Goal: Task Accomplishment & Management: Manage account settings

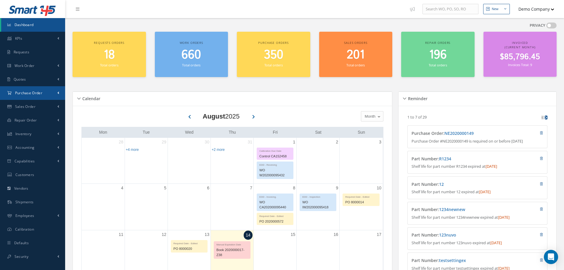
click at [38, 92] on span "Purchase Order" at bounding box center [28, 92] width 27 height 5
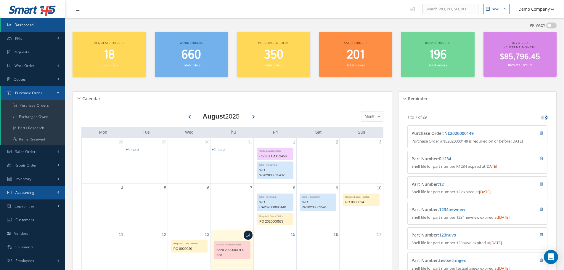
click at [31, 190] on span "Accounting" at bounding box center [24, 192] width 19 height 5
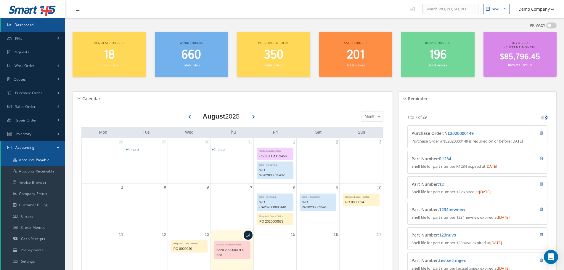
click at [28, 162] on link "Accounts Payable" at bounding box center [33, 159] width 64 height 11
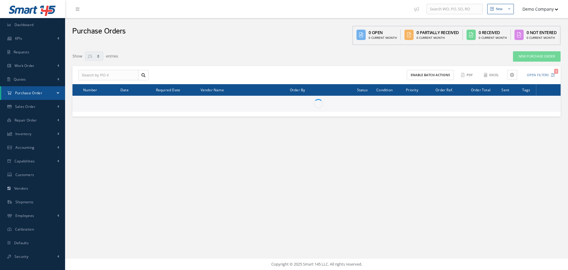
select select "25"
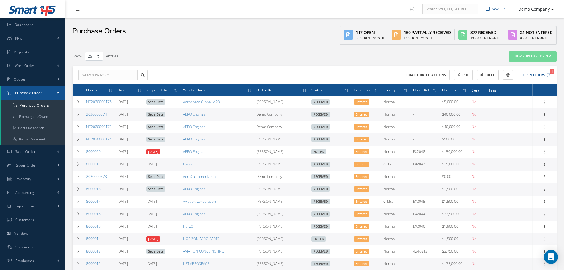
scroll to position [148, 0]
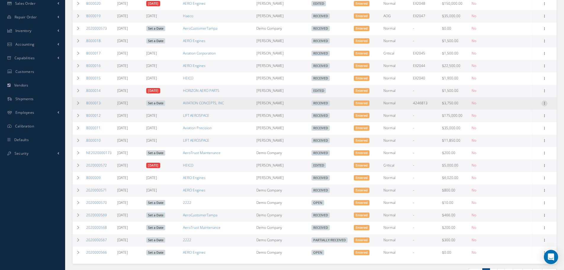
click at [543, 103] on icon at bounding box center [544, 102] width 6 height 5
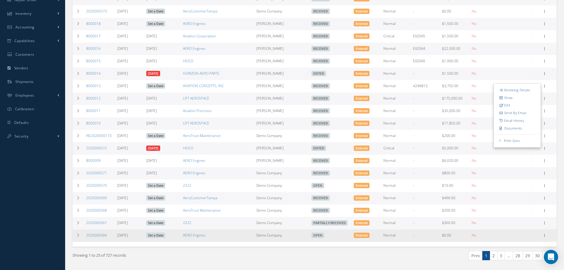
scroll to position [182, 0]
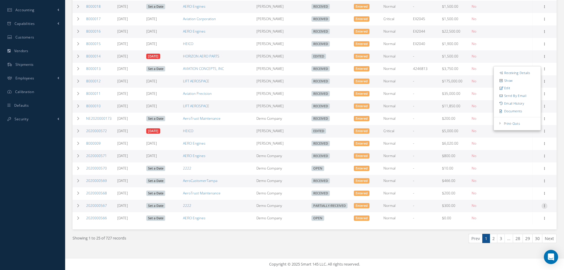
click at [545, 205] on icon at bounding box center [544, 205] width 6 height 5
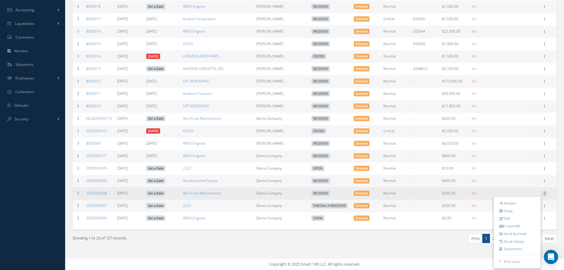
click at [545, 193] on icon at bounding box center [544, 192] width 6 height 5
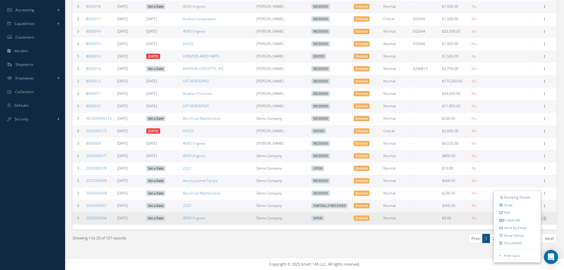
click at [545, 217] on icon at bounding box center [544, 217] width 6 height 5
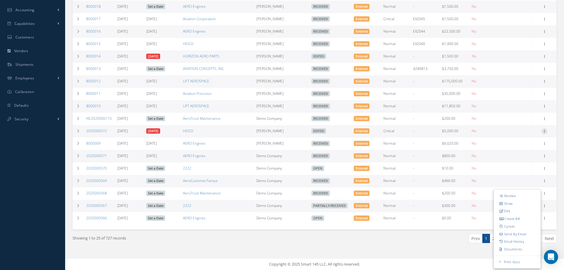
click at [544, 130] on icon at bounding box center [544, 130] width 6 height 5
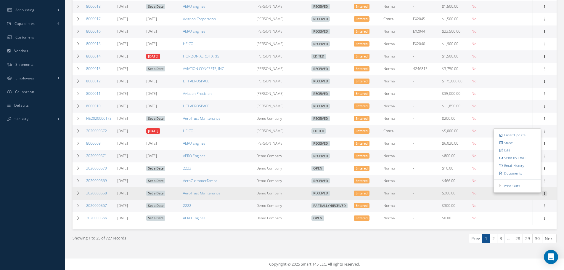
click at [544, 193] on icon at bounding box center [544, 192] width 6 height 5
click at [517, 212] on link "Edit" at bounding box center [516, 213] width 47 height 8
drag, startPoint x: 110, startPoint y: 194, endPoint x: 85, endPoint y: 194, distance: 25.1
click at [85, 194] on td "2020000568" at bounding box center [99, 193] width 31 height 12
copy link "2020000568"
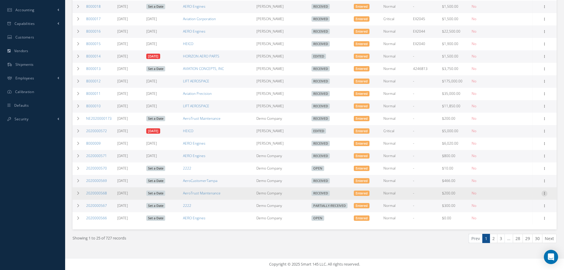
click at [545, 193] on icon at bounding box center [544, 192] width 6 height 5
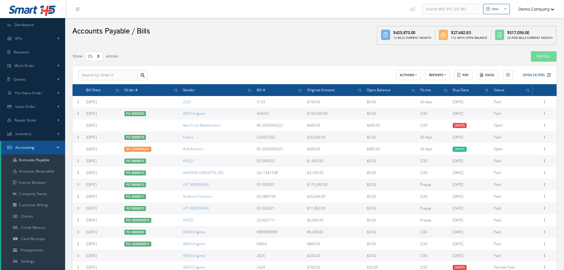
select select "25"
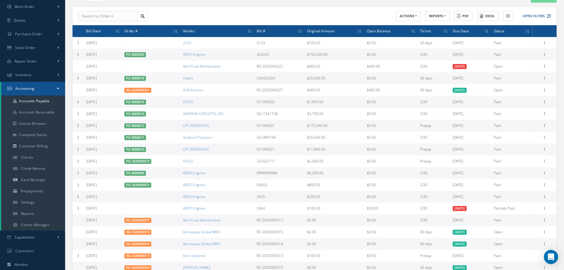
scroll to position [59, 0]
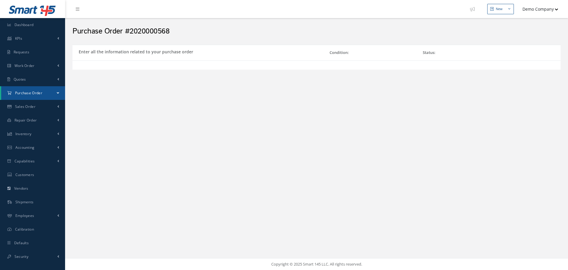
select select "5"
select select "6"
select select "1"
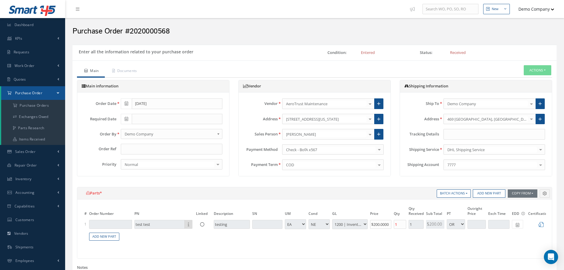
scroll to position [59, 0]
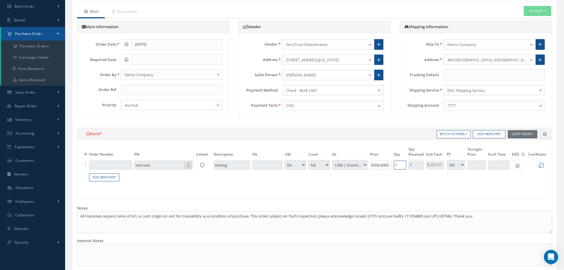
drag, startPoint x: 401, startPoint y: 165, endPoint x: 392, endPoint y: 167, distance: 9.0
click at [392, 167] on td "1" at bounding box center [399, 164] width 15 height 11
type input "2"
type input "$0"
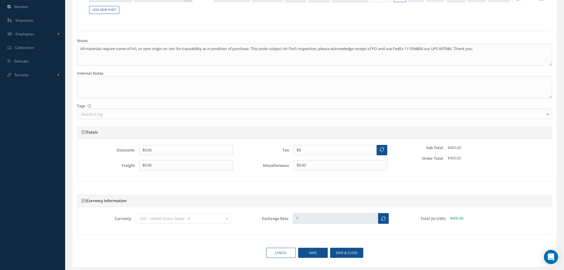
scroll to position [237, 0]
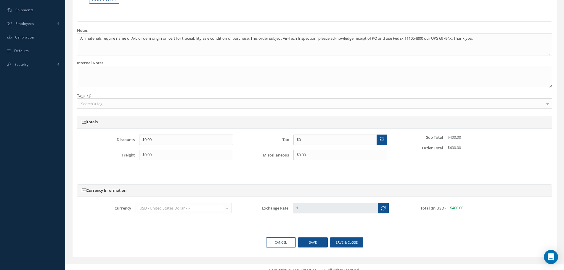
type input "2"
click at [312, 247] on button "Save" at bounding box center [313, 242] width 30 height 10
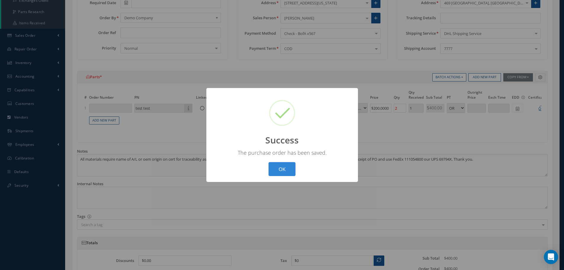
scroll to position [89, 0]
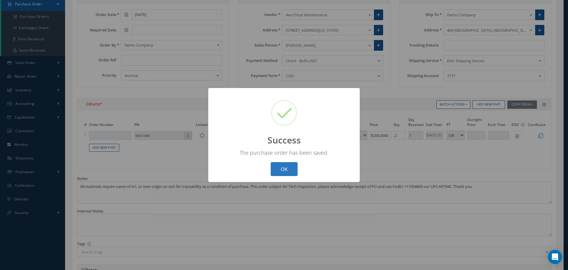
click at [273, 169] on button "OK" at bounding box center [284, 169] width 27 height 14
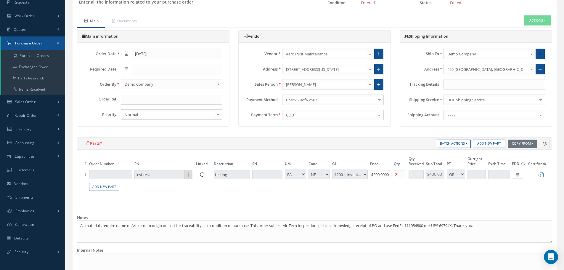
scroll to position [0, 0]
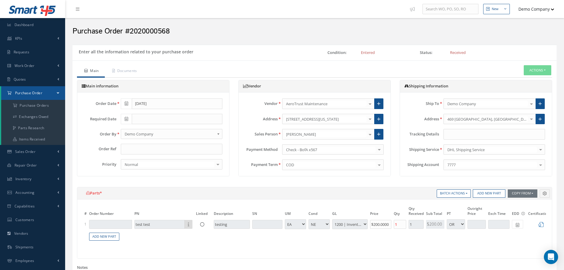
select select "5"
select select "6"
select select "1"
select select "5"
select select "6"
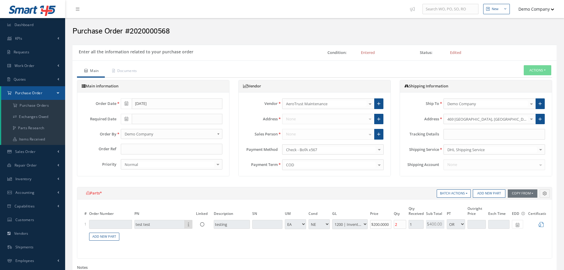
select select "1"
click at [530, 72] on button "Actions" at bounding box center [537, 70] width 28 height 10
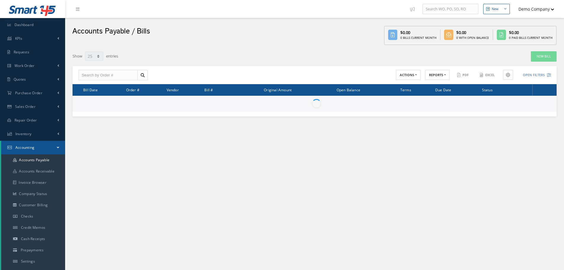
select select "25"
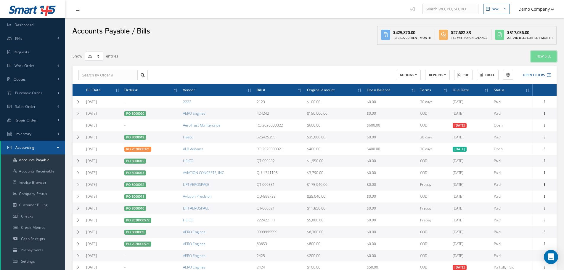
click at [536, 54] on link "New Bill" at bounding box center [543, 56] width 26 height 10
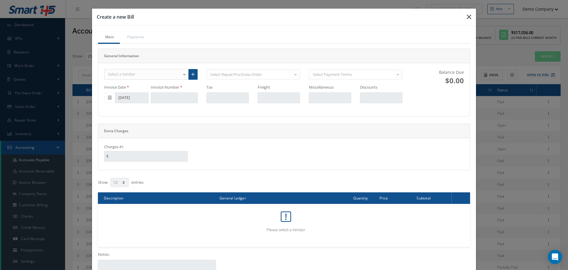
click at [469, 20] on icon "button" at bounding box center [469, 16] width 4 height 7
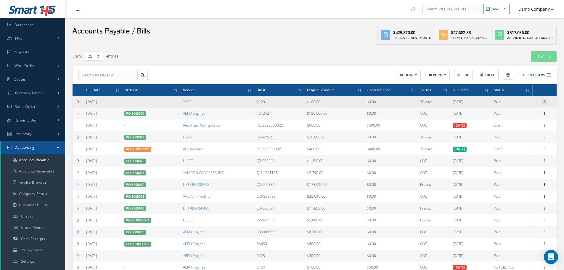
click at [542, 101] on icon at bounding box center [544, 101] width 6 height 5
click at [506, 107] on link "Edit" at bounding box center [516, 106] width 47 height 8
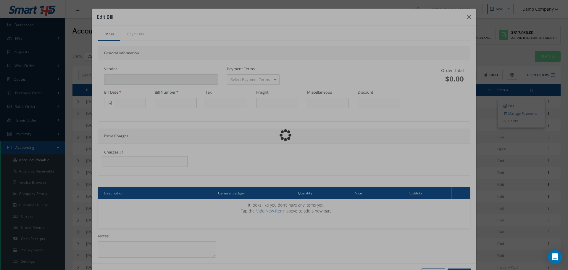
type input "2222"
type input "[DATE]"
type input "2123"
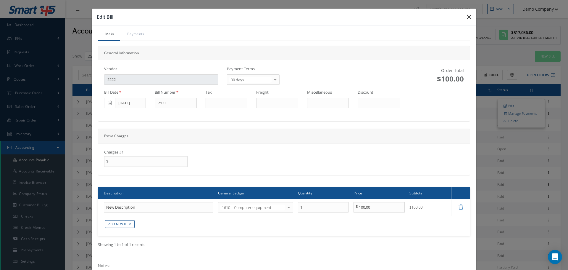
click at [0, 0] on icon "button" at bounding box center [0, 0] width 0 height 0
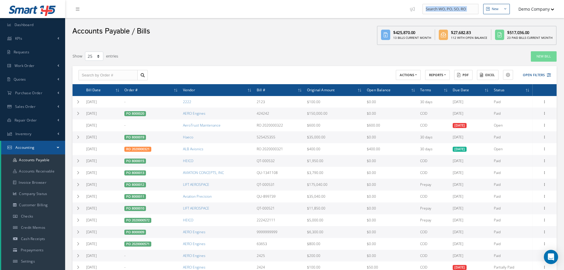
click at [465, 16] on ul "New New Work Order New Purchase Order New Customer Quote New Sales Order New Re…" at bounding box center [487, 9] width 161 height 18
click at [543, 59] on link "New Bill" at bounding box center [543, 56] width 26 height 10
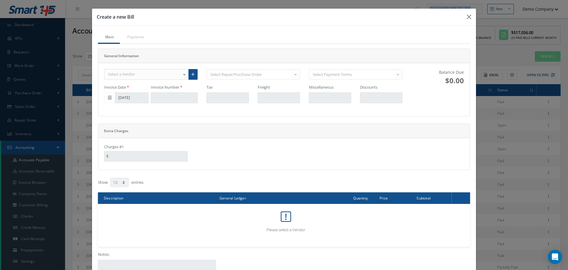
click at [159, 76] on div "Select a Vendor" at bounding box center [146, 74] width 85 height 11
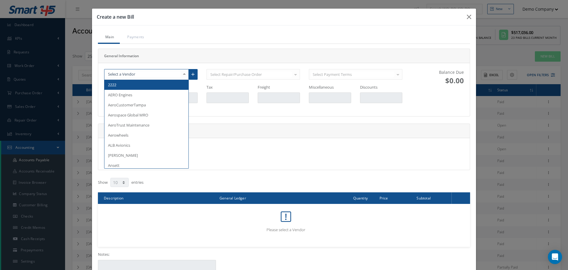
click at [219, 72] on div "Select Repair/Purchase Order Select Repair/Purchase Order Select Repair/Purchas…" at bounding box center [252, 74] width 93 height 11
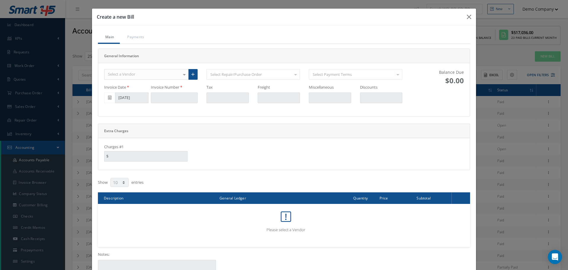
click at [222, 74] on div "Select Repair/Purchase Order Select Repair/Purchase Order Select Repair/Purchas…" at bounding box center [252, 74] width 93 height 11
click at [259, 75] on div "Select Repair/Purchase Order Select Repair/Purchase Order Select Repair/Purchas…" at bounding box center [252, 74] width 93 height 11
click at [258, 75] on div "Select Repair/Purchase Order Select Repair/Purchase Order Select Repair/Purchas…" at bounding box center [252, 74] width 93 height 11
click at [468, 19] on icon "button" at bounding box center [469, 16] width 4 height 7
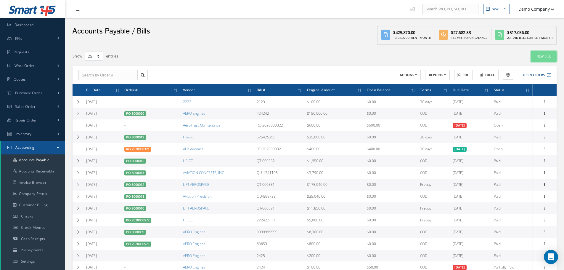
click at [539, 52] on link "New Bill" at bounding box center [543, 56] width 26 height 10
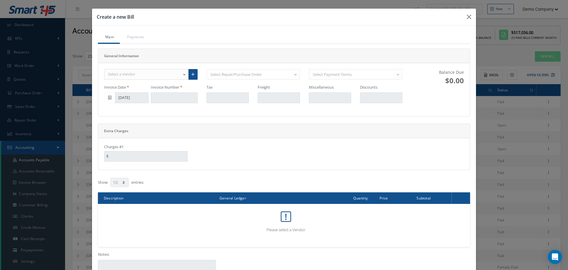
click at [215, 75] on div "Select Repair/Purchase Order Select Repair/Purchase Order Select Repair/Purchas…" at bounding box center [252, 74] width 93 height 11
click at [168, 73] on div "Select a Vendor" at bounding box center [146, 74] width 85 height 11
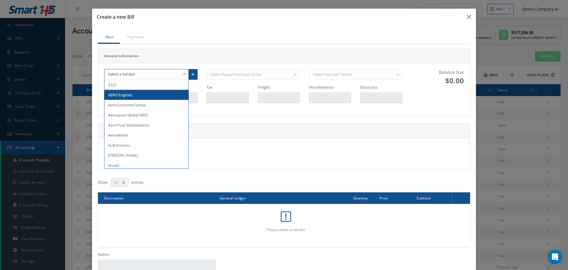
click at [143, 96] on span "AERO Engines" at bounding box center [146, 95] width 84 height 10
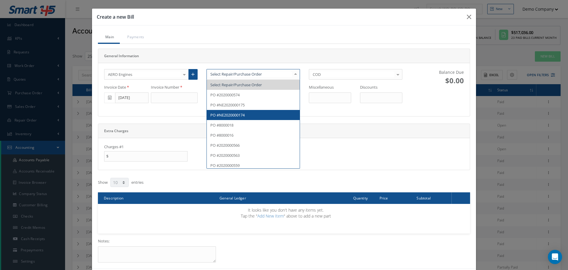
click at [339, 139] on div "Charges #1 $" at bounding box center [284, 154] width 372 height 32
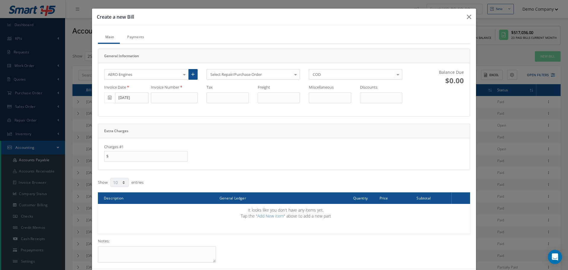
click at [139, 33] on link "Payments" at bounding box center [135, 37] width 30 height 12
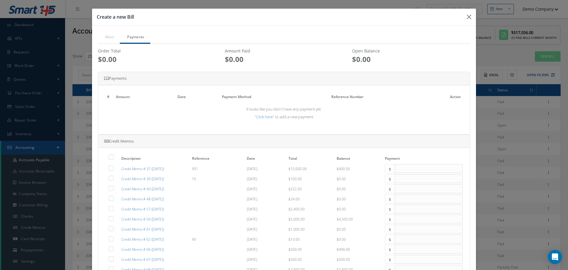
click at [113, 52] on div "Order Total" at bounding box center [156, 50] width 116 height 8
click at [103, 38] on link "Main" at bounding box center [109, 37] width 22 height 12
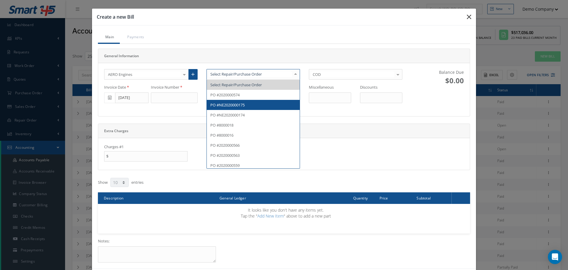
click at [467, 14] on icon "button" at bounding box center [469, 16] width 4 height 7
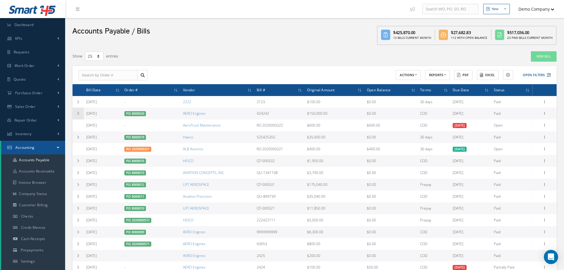
click at [80, 116] on td at bounding box center [77, 113] width 11 height 12
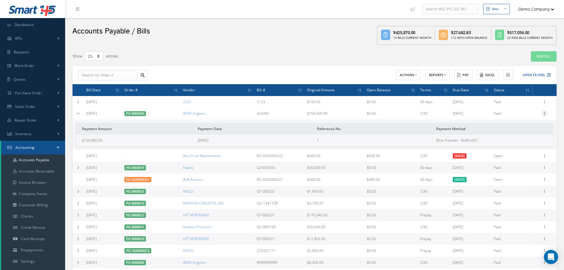
click at [546, 112] on icon at bounding box center [544, 112] width 6 height 5
click at [521, 115] on link "Edit" at bounding box center [516, 117] width 47 height 8
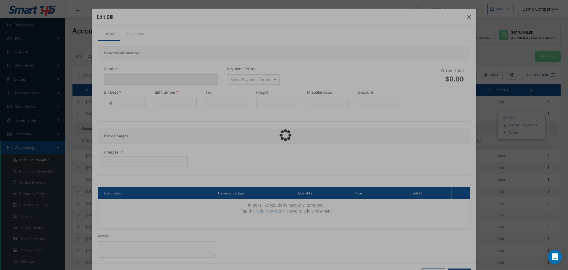
type input "AERO Engines"
type input "08/13/2025"
type input "424242"
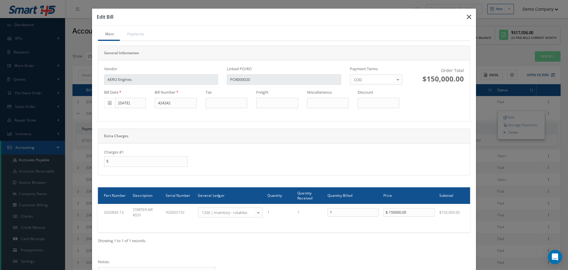
click at [0, 0] on button "button" at bounding box center [0, 0] width 0 height 0
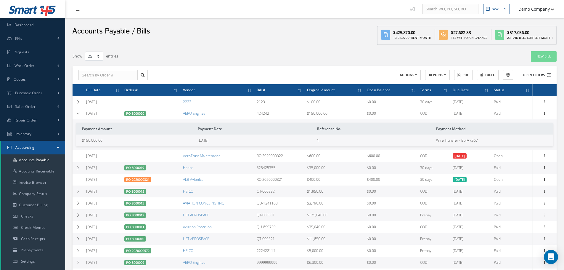
click at [547, 75] on icon at bounding box center [548, 75] width 4 height 4
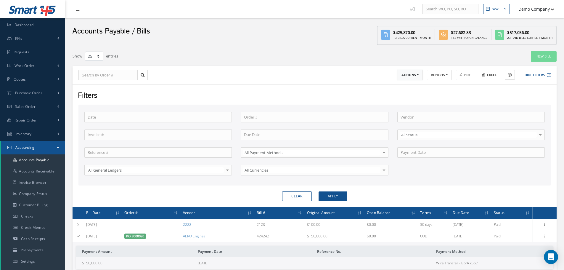
click at [405, 79] on button "ACTIONS" at bounding box center [409, 75] width 25 height 10
click at [425, 85] on link "Make Payments" at bounding box center [420, 85] width 47 height 8
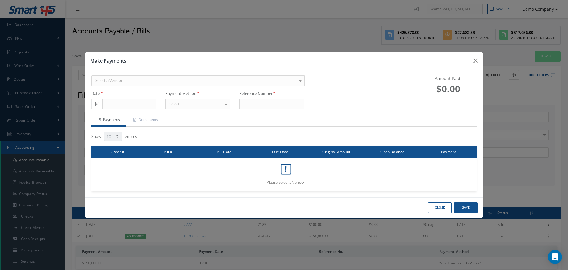
click at [180, 82] on div "Select a Vendor" at bounding box center [197, 80] width 213 height 11
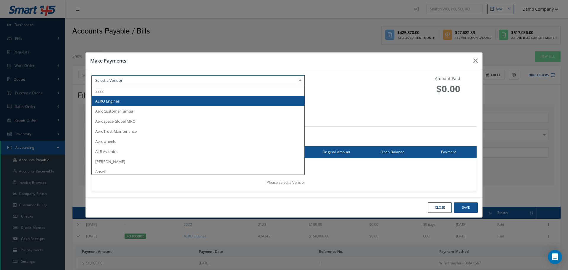
click at [161, 99] on span "AERO Engines" at bounding box center [198, 101] width 213 height 10
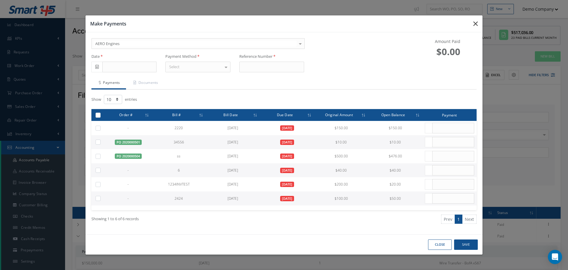
click at [0, 0] on icon "button" at bounding box center [0, 0] width 0 height 0
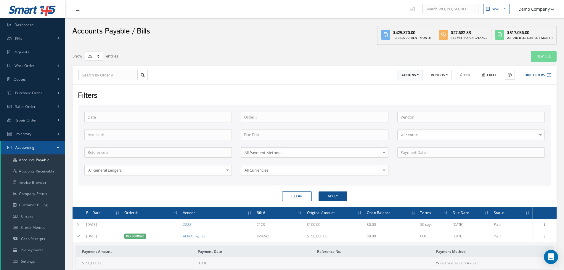
click at [418, 71] on button "ACTIONS" at bounding box center [409, 75] width 25 height 10
click at [433, 75] on button "REPORTS" at bounding box center [439, 75] width 25 height 10
click at [551, 74] on div "ACTIONS Make Payments Send Remittance Advice Receive Payments Select Customer D…" at bounding box center [433, 75] width 238 height 10
click at [548, 74] on icon at bounding box center [548, 75] width 4 height 4
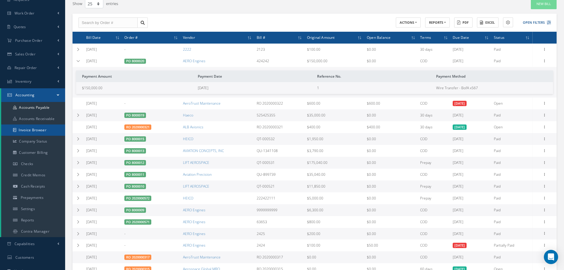
scroll to position [59, 0]
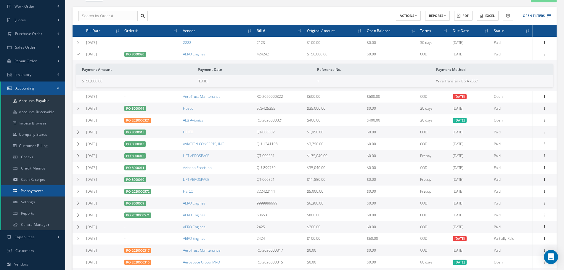
click at [38, 191] on span "Prepayments" at bounding box center [32, 190] width 23 height 5
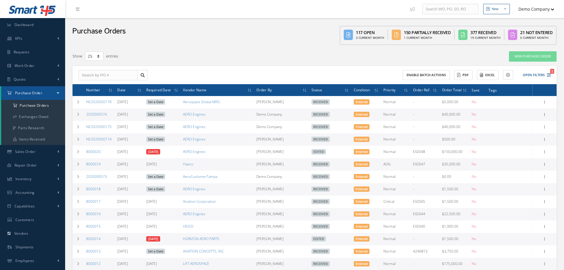
select select "25"
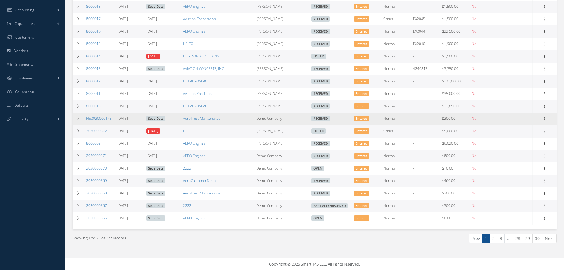
scroll to position [182, 0]
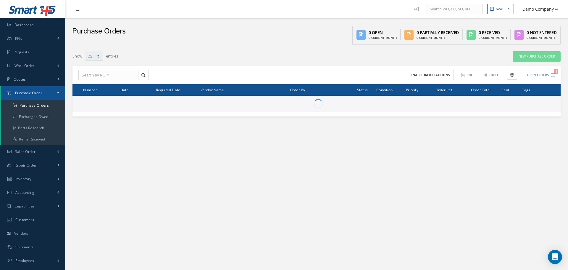
select select "25"
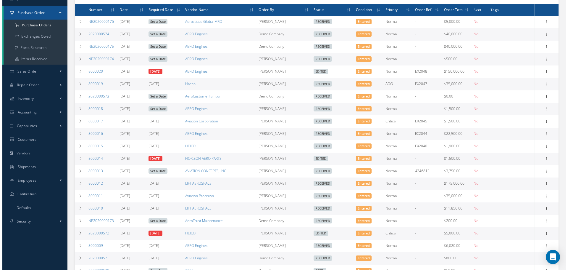
scroll to position [182, 0]
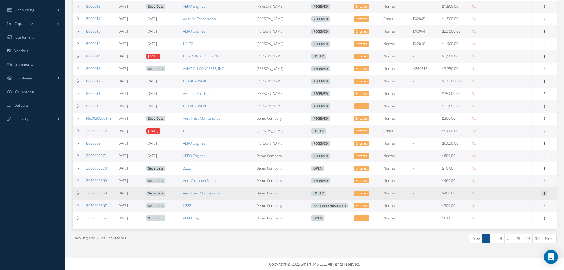
click at [544, 192] on icon at bounding box center [544, 192] width 6 height 5
click at [517, 199] on link "Enter/Update" at bounding box center [516, 197] width 47 height 8
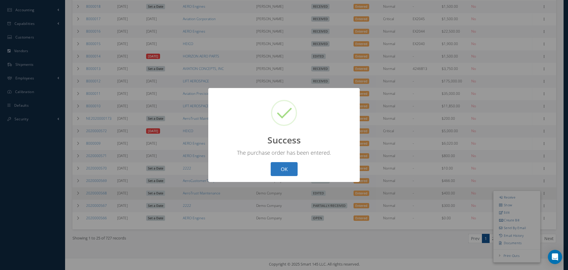
click at [288, 174] on button "OK" at bounding box center [284, 169] width 27 height 14
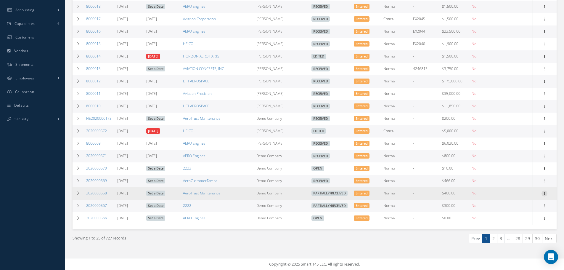
click at [547, 194] on icon at bounding box center [544, 192] width 6 height 5
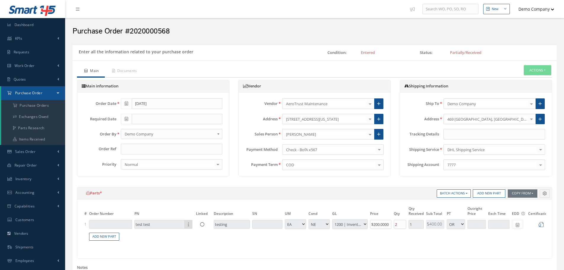
select select "5"
select select "6"
select select "1"
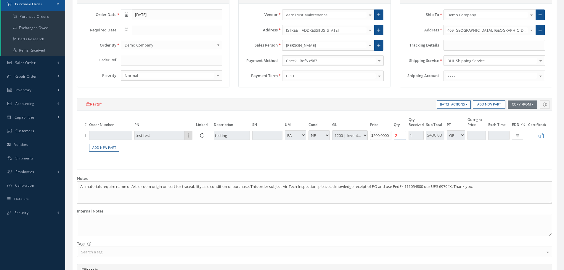
click at [386, 137] on tr "1 test test Part Number Description testing EA FT GR IN KG LM LB SM siii AR BER…" at bounding box center [330, 135] width 495 height 11
type input "1"
type input "$0"
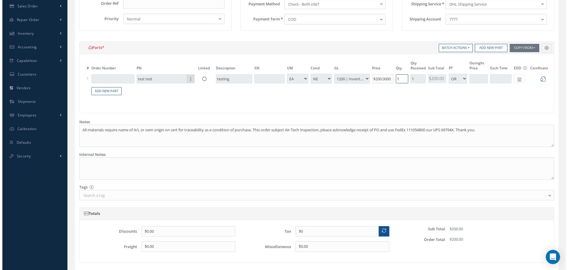
scroll to position [247, 0]
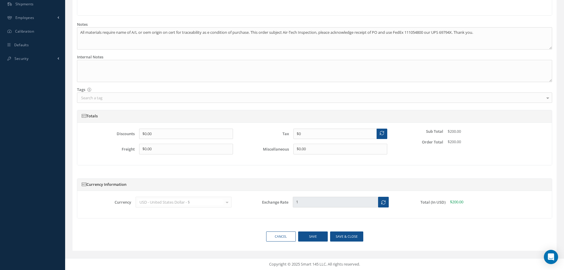
type input "1"
click at [317, 236] on button "Save" at bounding box center [313, 236] width 30 height 10
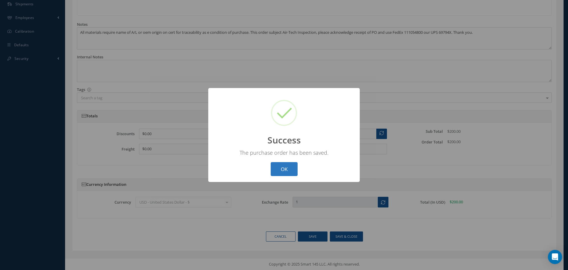
click at [279, 166] on button "OK" at bounding box center [284, 169] width 27 height 14
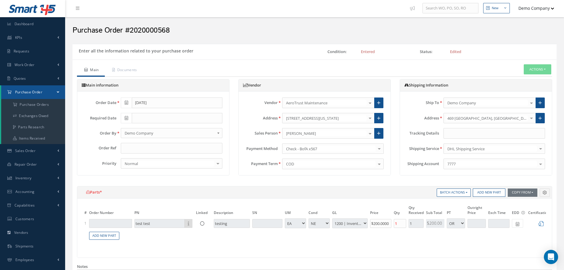
scroll to position [0, 0]
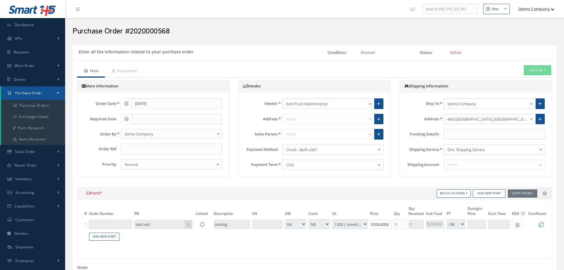
select select "5"
select select "6"
select select "1"
click at [548, 70] on button "Actions" at bounding box center [537, 70] width 28 height 10
select select "5"
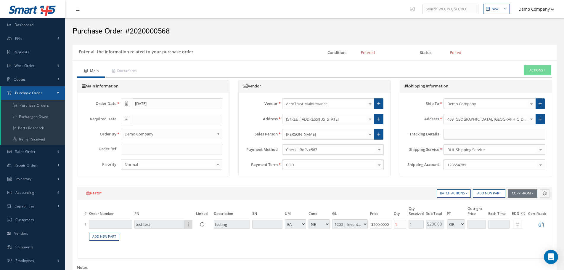
select select "6"
select select "1"
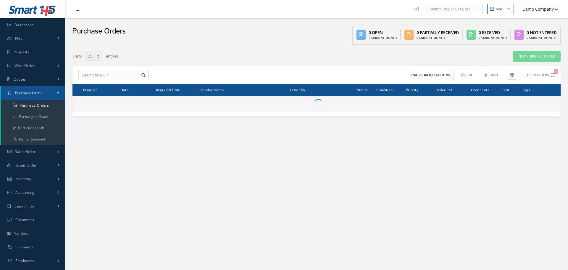
select select "25"
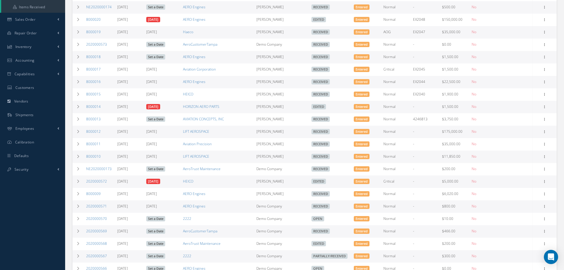
scroll to position [182, 0]
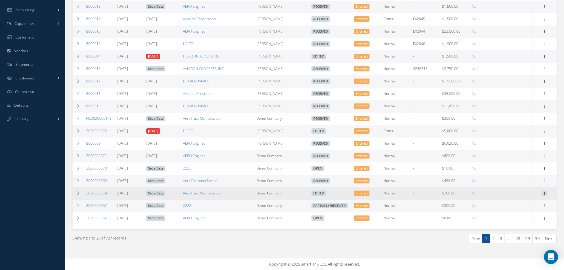
click at [545, 195] on icon at bounding box center [544, 192] width 6 height 5
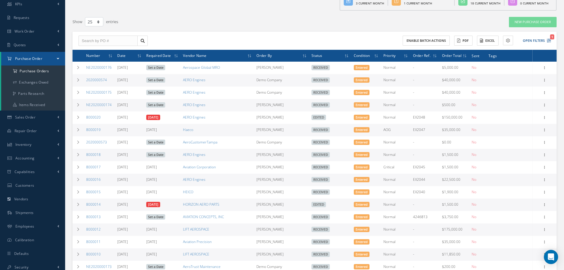
scroll to position [0, 0]
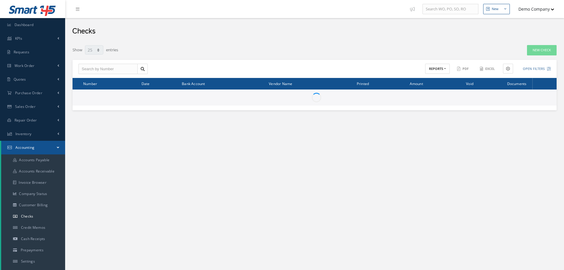
select select "25"
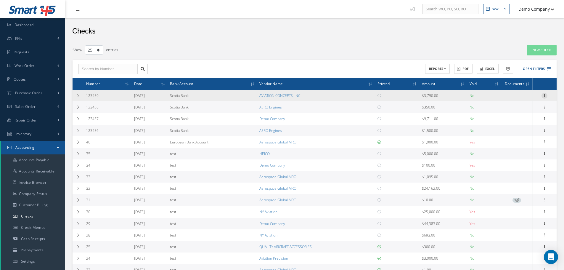
click at [544, 96] on icon at bounding box center [544, 95] width 6 height 5
click at [524, 97] on link "Edit" at bounding box center [516, 100] width 47 height 8
type input "123459"
type input "[DATE]"
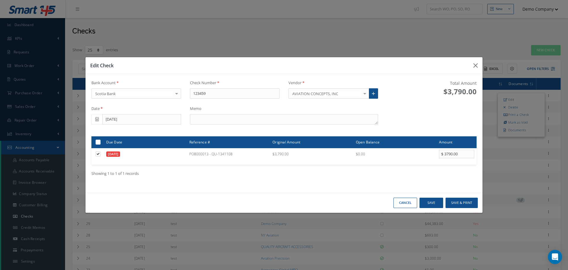
click at [0, 0] on button "Cancel" at bounding box center [0, 0] width 0 height 0
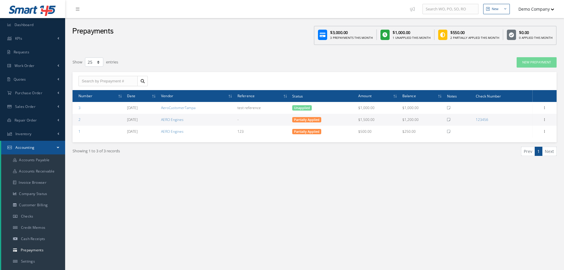
select select "25"
click at [541, 63] on button "New Prepayment" at bounding box center [536, 62] width 40 height 10
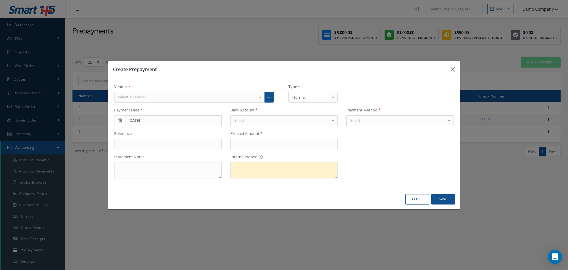
click at [231, 99] on div "Select a Vendor" at bounding box center [189, 97] width 151 height 11
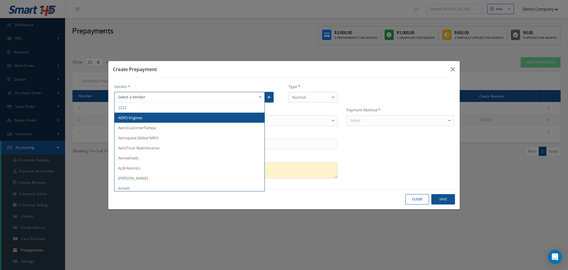
click at [183, 115] on span "AERO Engines" at bounding box center [189, 117] width 150 height 10
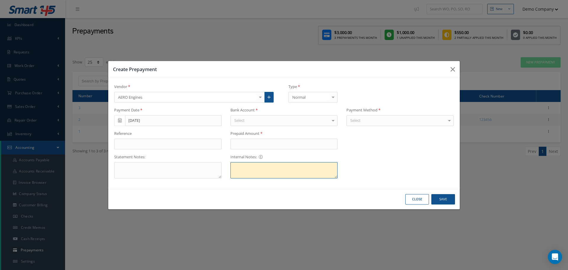
click at [277, 170] on textarea at bounding box center [283, 170] width 107 height 16
click at [0, 0] on button "Close" at bounding box center [0, 0] width 0 height 0
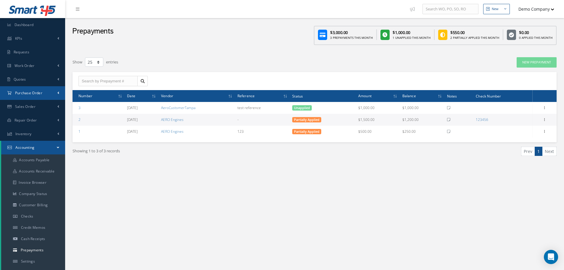
click at [47, 94] on link "Purchase Order" at bounding box center [32, 93] width 65 height 14
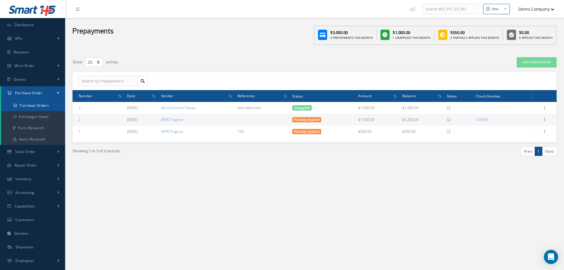
click at [31, 105] on a=1&status_id=2&status_id=3&status_id=5&collapsedFilters"] "Purchase Orders" at bounding box center [33, 105] width 64 height 11
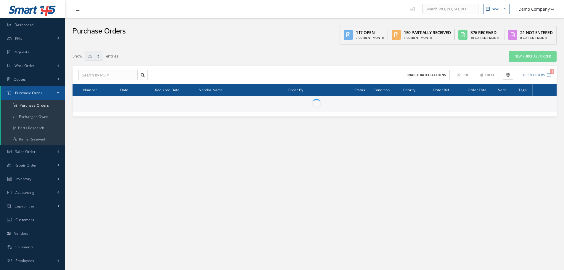
select select "25"
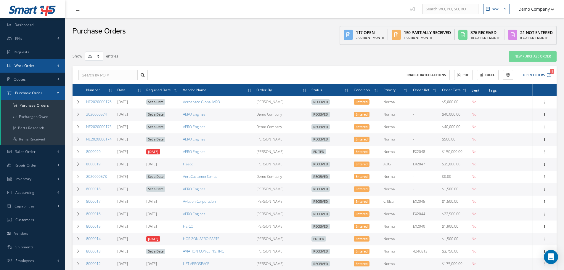
click at [51, 66] on link "Work Order" at bounding box center [32, 66] width 65 height 14
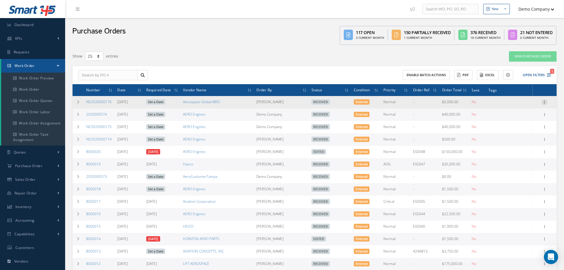
click at [543, 101] on icon at bounding box center [544, 101] width 6 height 5
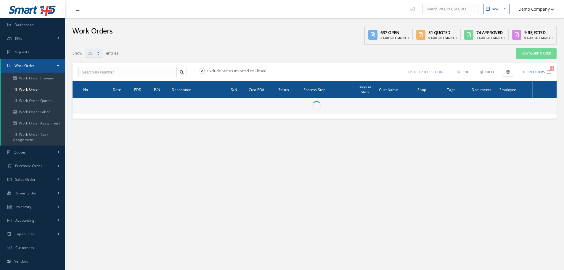
select select "25"
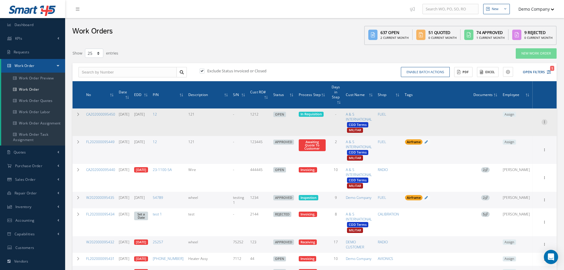
click at [543, 119] on icon at bounding box center [544, 121] width 6 height 5
click at [515, 130] on link "Edit" at bounding box center [516, 134] width 47 height 8
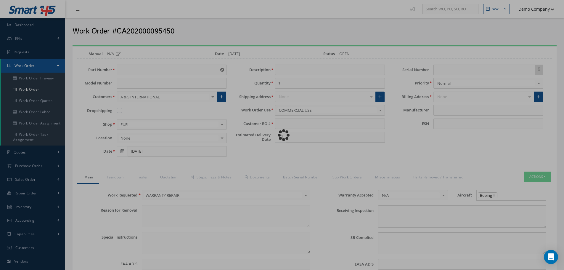
type input "12"
type input "08/12/2025"
type input "121"
type input "1212"
type input "08/19/2025"
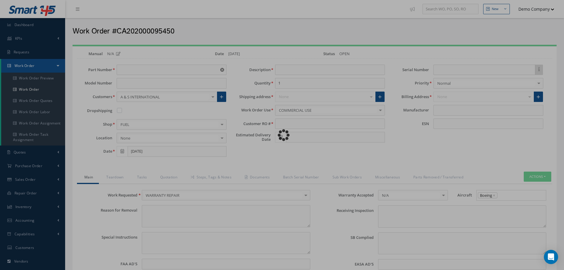
type input "faa aads"
type textarea "NO VISUAL DAMAGE"
type textarea "50"
type input "EASA ADS"
type textarea "Unit was N/A I/A/W Mfg. N/A, Spec.Manual # CMM {{13}}, Revision N/A, dated {{12…"
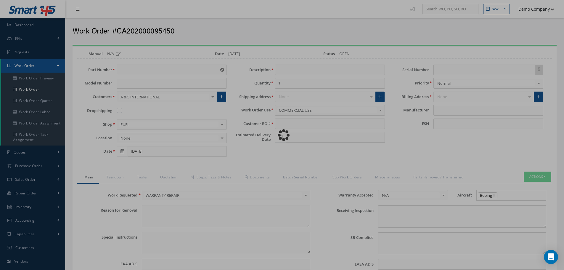
type textarea "test test"
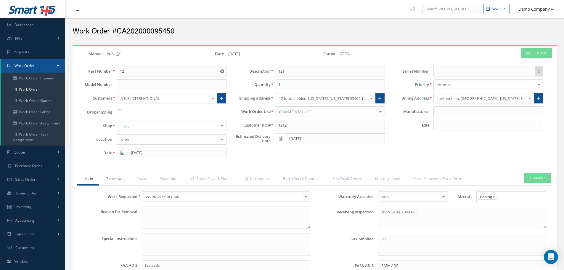
click at [120, 181] on link "Teardown" at bounding box center [114, 179] width 30 height 12
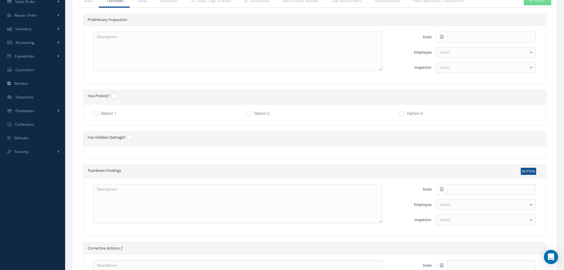
scroll to position [207, 0]
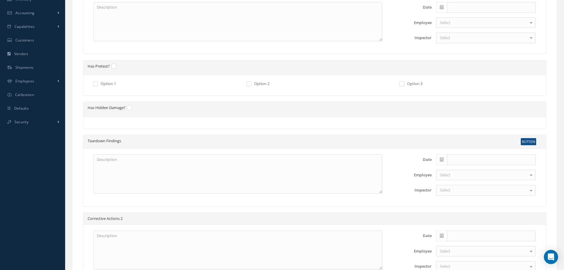
click at [132, 108] on label at bounding box center [132, 107] width 1 height 5
click at [128, 108] on input "checkbox" at bounding box center [130, 108] width 4 height 4
click at [108, 125] on div at bounding box center [314, 123] width 462 height 12
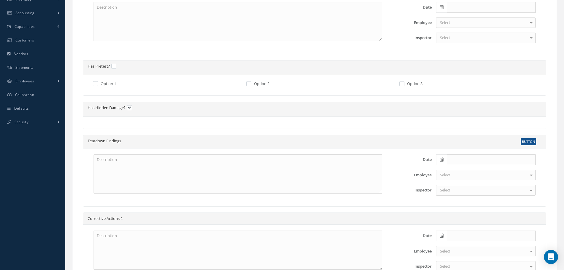
click at [112, 123] on div at bounding box center [314, 123] width 462 height 12
click at [132, 107] on label at bounding box center [132, 107] width 1 height 5
click at [131, 107] on input "checkbox" at bounding box center [130, 108] width 4 height 4
click at [132, 106] on label at bounding box center [132, 107] width 1 height 5
click at [128, 106] on input "checkbox" at bounding box center [130, 108] width 4 height 4
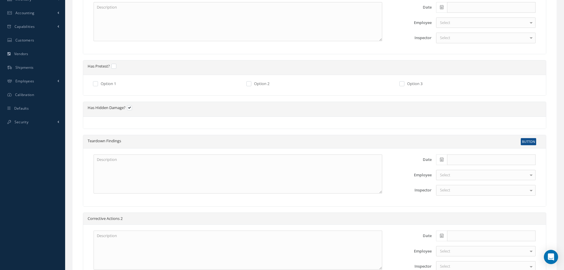
click at [132, 108] on label at bounding box center [132, 107] width 1 height 5
click at [130, 108] on input "checkbox" at bounding box center [130, 108] width 4 height 4
click at [132, 108] on label at bounding box center [132, 107] width 1 height 5
click at [130, 108] on input "checkbox" at bounding box center [130, 108] width 4 height 4
checkbox input "true"
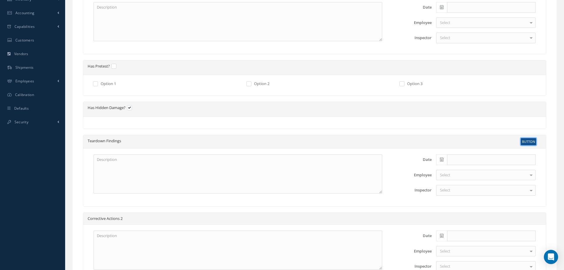
click at [530, 141] on button "BUTTON" at bounding box center [527, 141] width 15 height 7
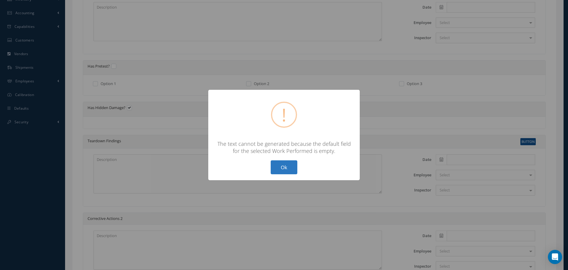
click at [296, 170] on button "Ok" at bounding box center [284, 167] width 27 height 14
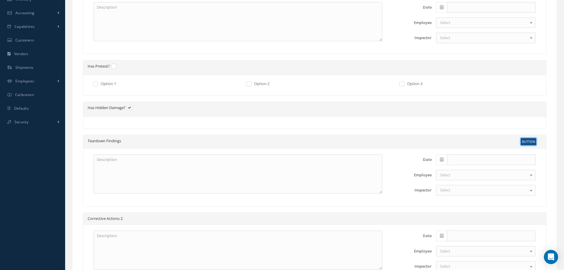
click at [524, 141] on button "BUTTON" at bounding box center [527, 141] width 15 height 7
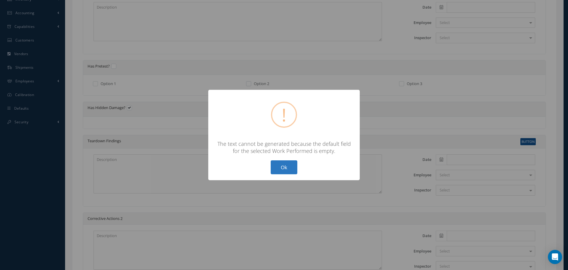
click at [279, 170] on button "Ok" at bounding box center [284, 167] width 27 height 14
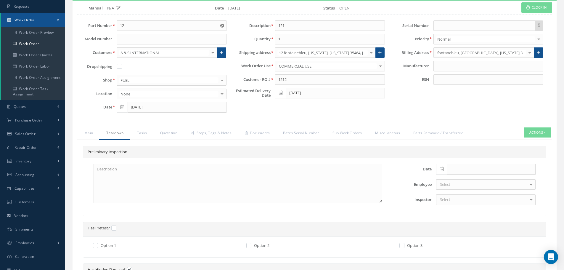
scroll to position [0, 0]
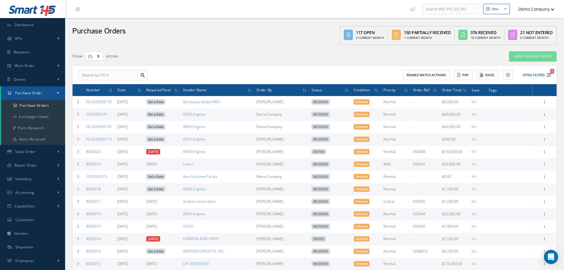
select select "25"
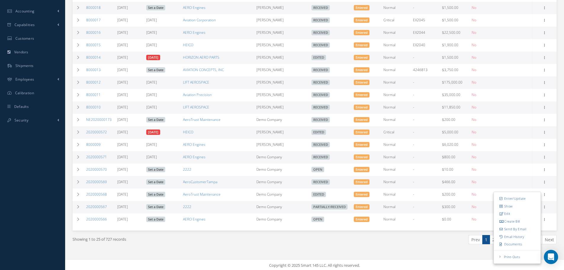
scroll to position [182, 0]
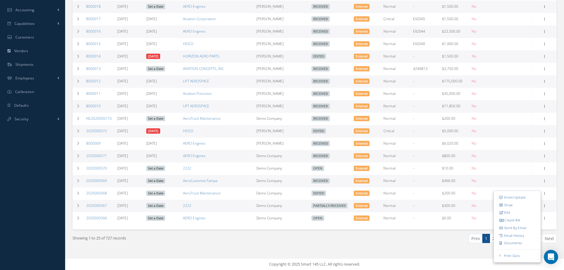
click at [445, 245] on div "Prev 1 2 3 … 28 29 30 Next" at bounding box center [437, 240] width 246 height 14
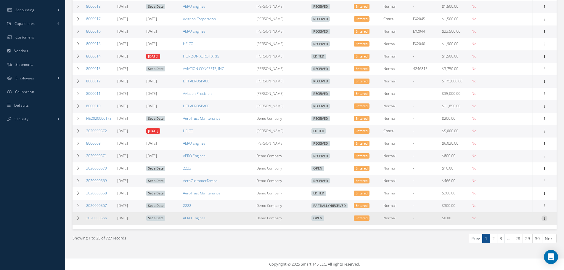
click at [546, 218] on icon at bounding box center [544, 217] width 6 height 5
click at [524, 193] on link "Receive" at bounding box center [516, 196] width 47 height 8
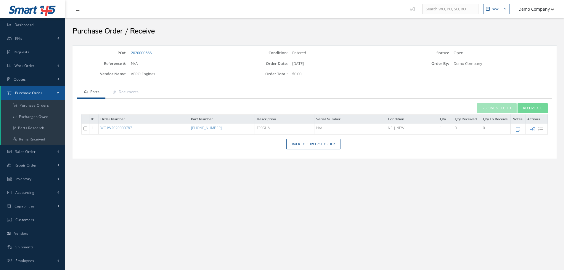
click at [533, 129] on icon at bounding box center [532, 129] width 5 height 5
type input "[DATE]"
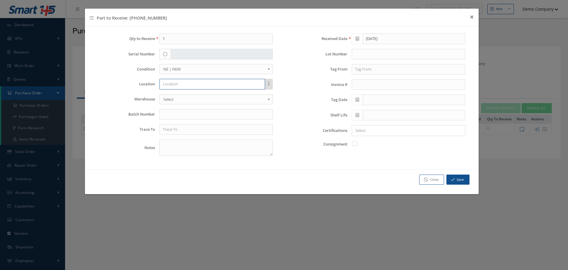
click at [184, 84] on input "text" at bounding box center [212, 84] width 106 height 11
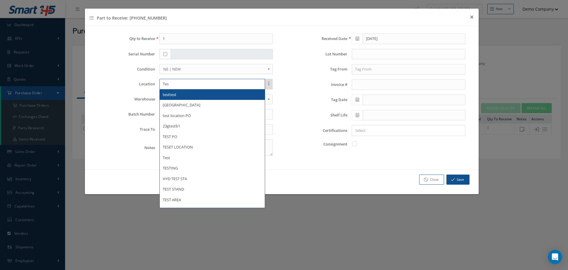
type input "Tes"
